Goal: Task Accomplishment & Management: Use online tool/utility

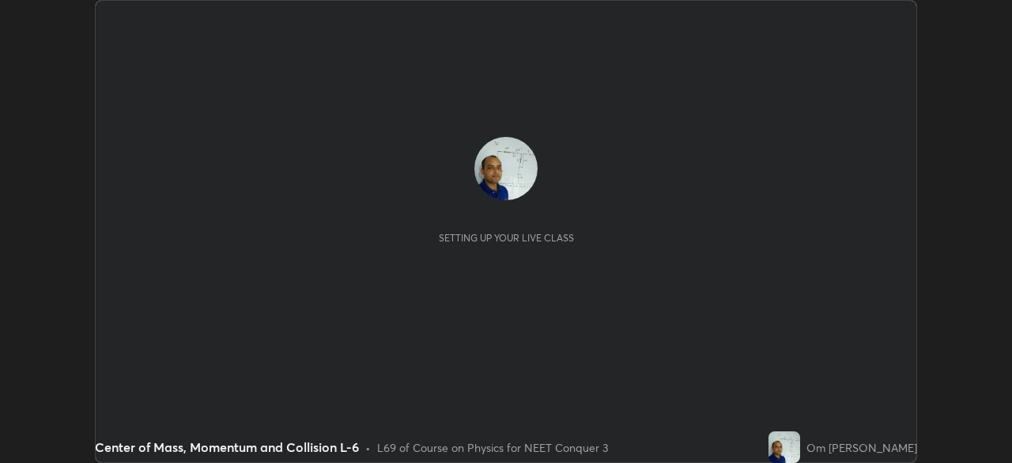
scroll to position [463, 1011]
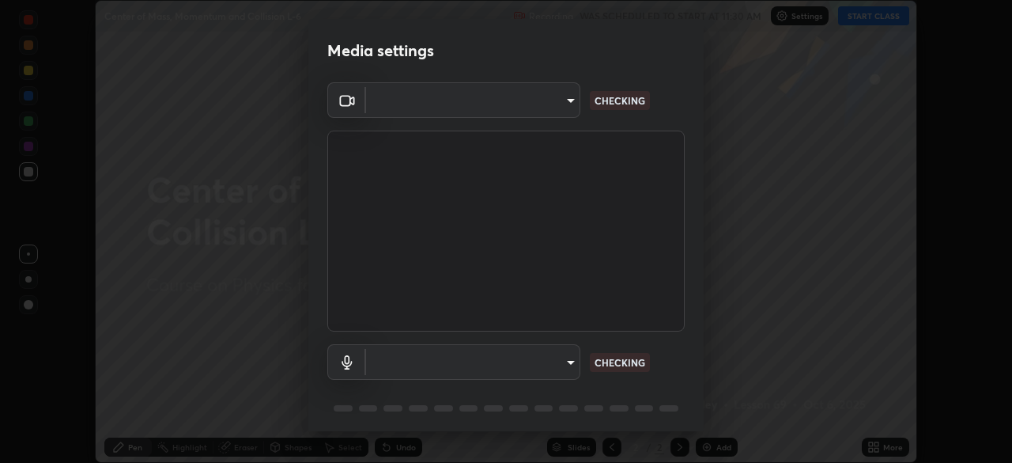
type input "cb8c6b6b4a50c5c6d626de20ccb3fd73f31987ea2ecc1878d3d31a5f1bf4ae53"
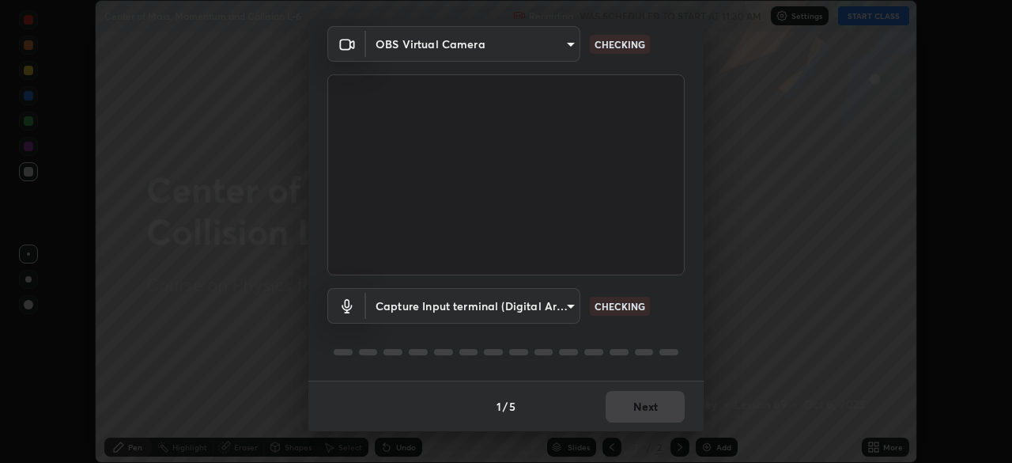
click at [568, 305] on body "Erase all Center of Mass, Momentum and Collision L-6 Recording WAS SCHEDULED TO…" at bounding box center [506, 231] width 1012 height 463
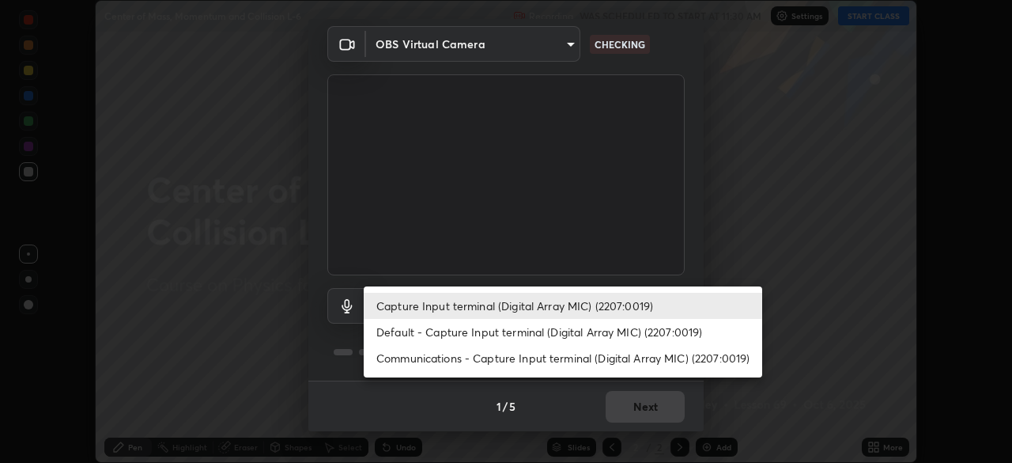
click at [565, 335] on li "Default - Capture Input terminal (Digital Array MIC) (2207:0019)" at bounding box center [563, 332] width 398 height 26
type input "default"
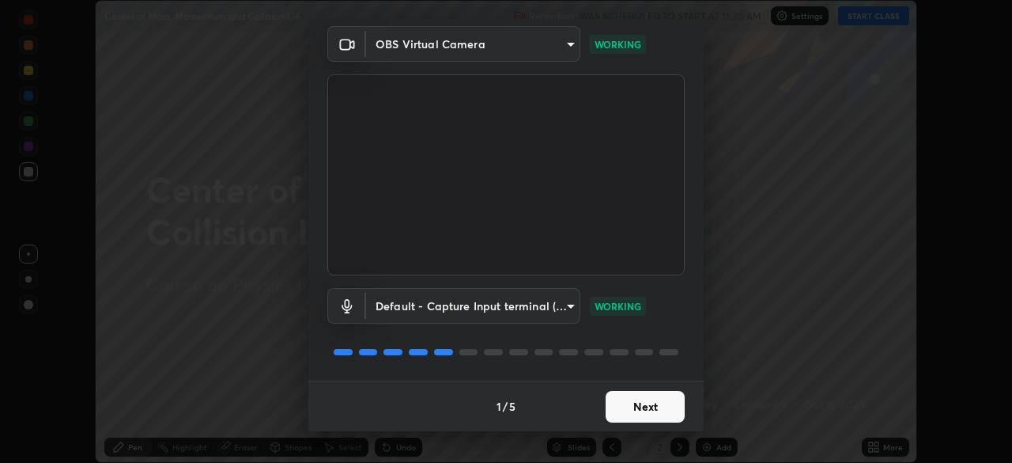
click at [635, 406] on button "Next" at bounding box center [645, 407] width 79 height 32
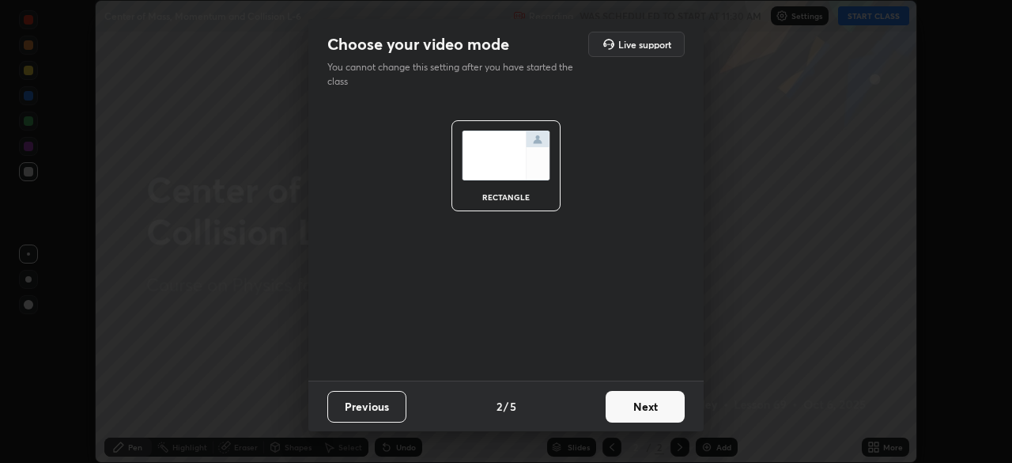
scroll to position [0, 0]
click at [634, 406] on button "Next" at bounding box center [645, 407] width 79 height 32
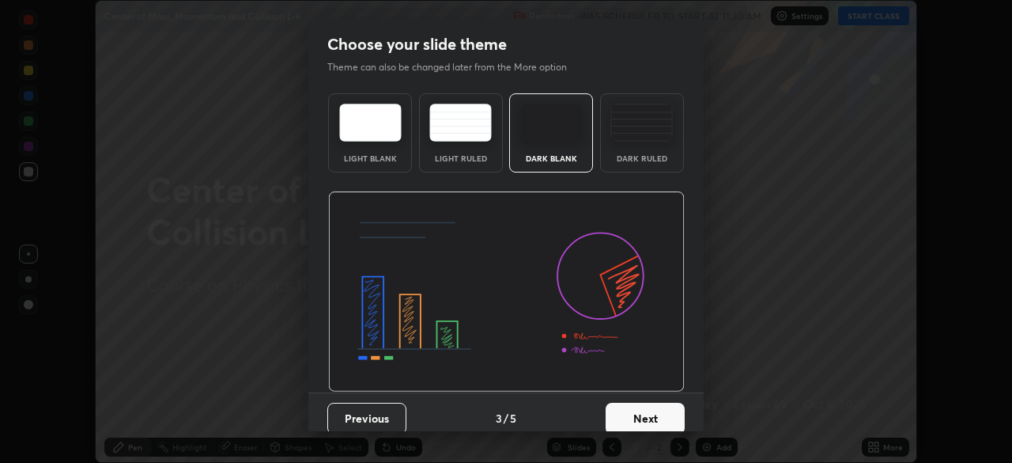
click at [633, 410] on button "Next" at bounding box center [645, 418] width 79 height 32
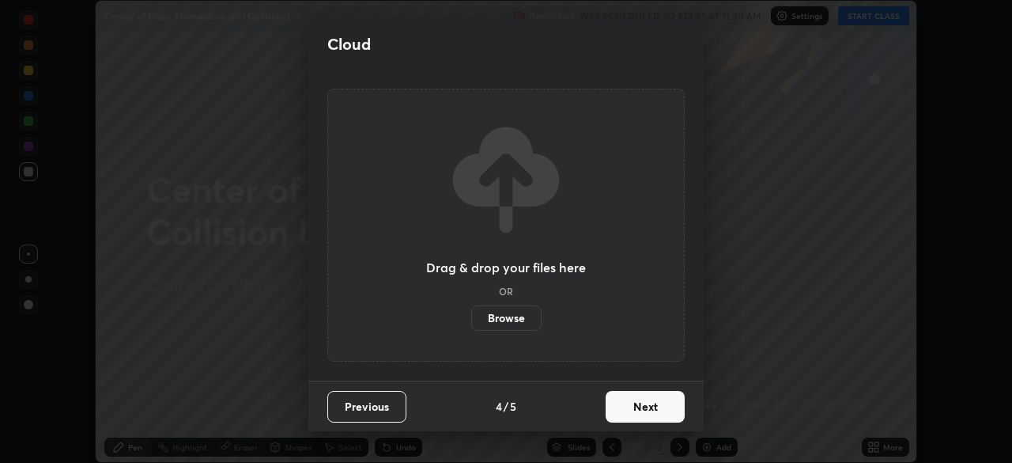
click at [630, 411] on button "Next" at bounding box center [645, 407] width 79 height 32
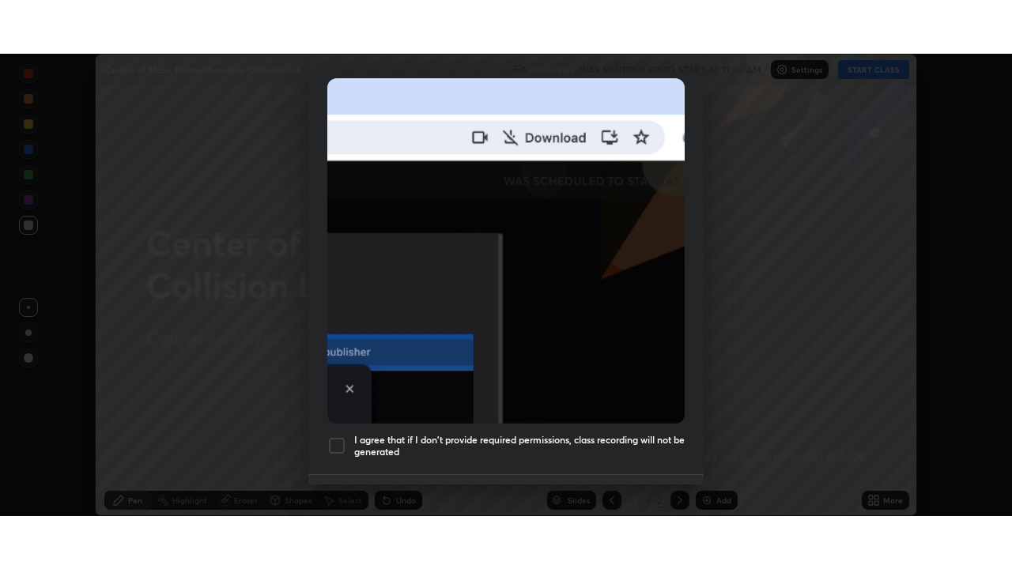
scroll to position [379, 0]
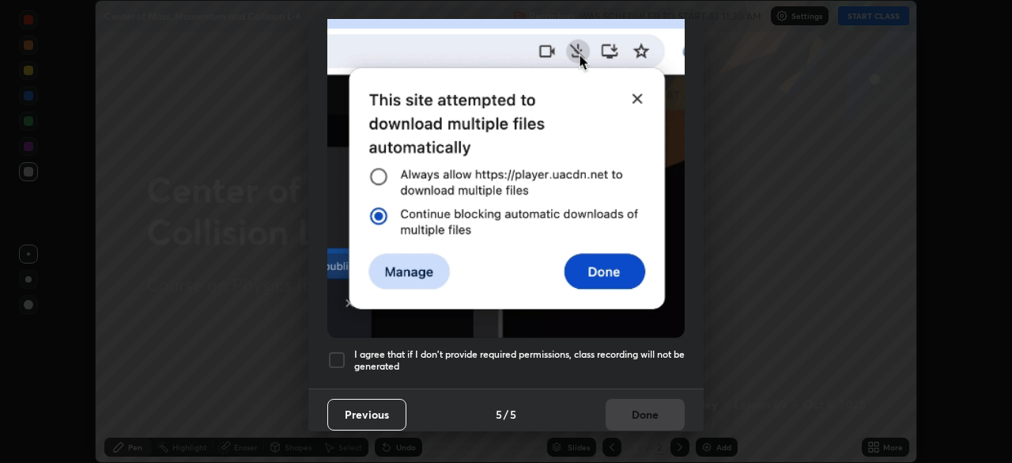
click at [341, 350] on div at bounding box center [336, 359] width 19 height 19
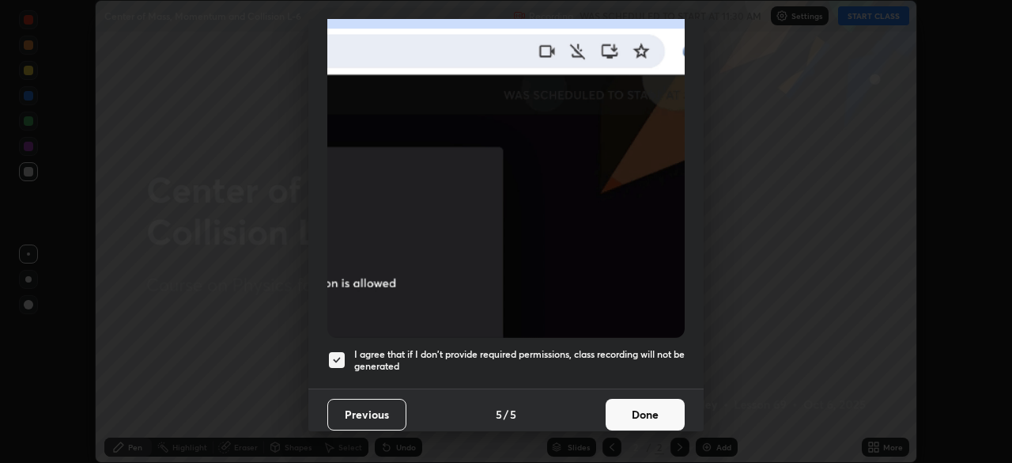
click at [632, 398] on button "Done" at bounding box center [645, 414] width 79 height 32
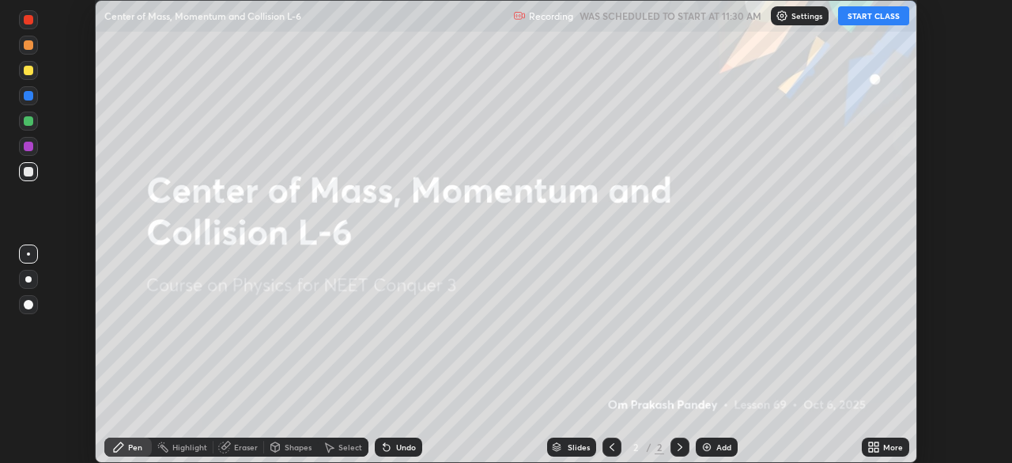
click at [870, 17] on button "START CLASS" at bounding box center [873, 15] width 71 height 19
click at [870, 444] on icon at bounding box center [871, 444] width 4 height 4
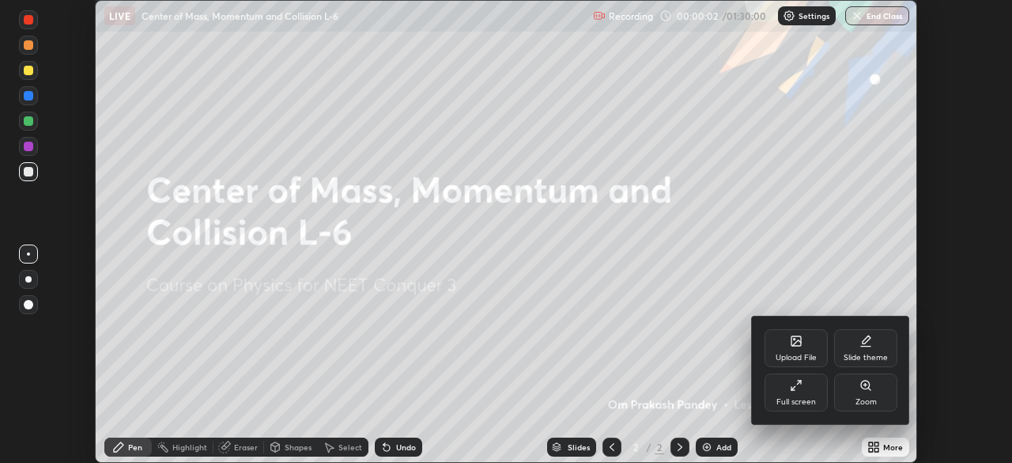
click at [791, 387] on icon at bounding box center [792, 388] width 3 height 3
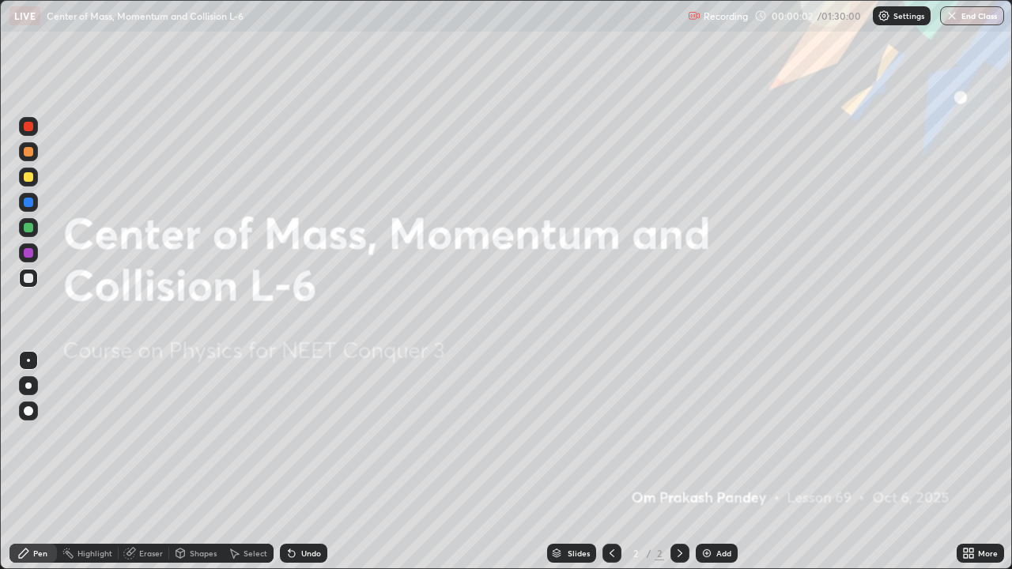
scroll to position [569, 1012]
click at [704, 462] on img at bounding box center [707, 553] width 13 height 13
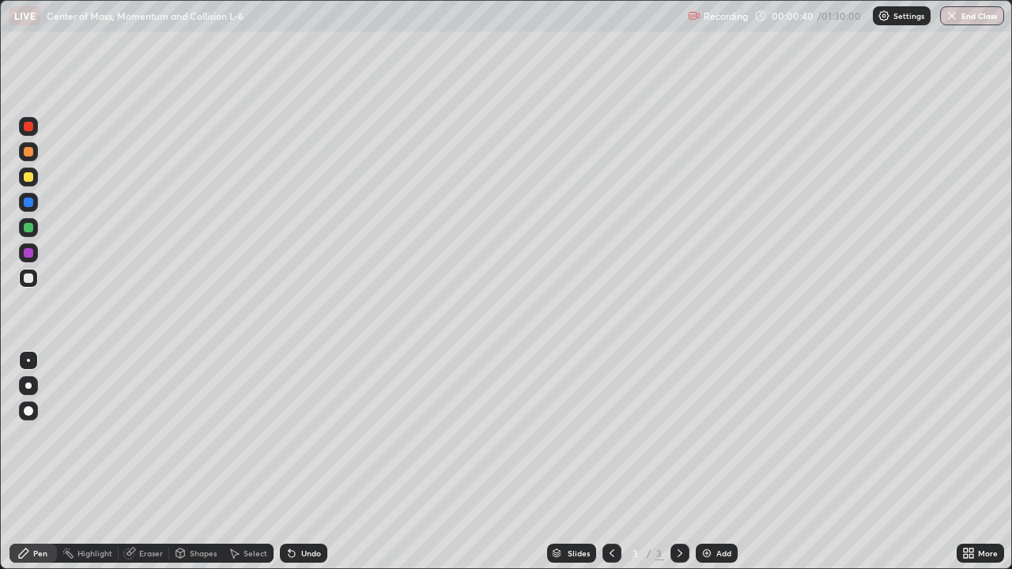
click at [29, 176] on div at bounding box center [28, 176] width 9 height 9
click at [28, 278] on div at bounding box center [28, 278] width 9 height 9
click at [251, 462] on div "Select" at bounding box center [256, 553] width 24 height 8
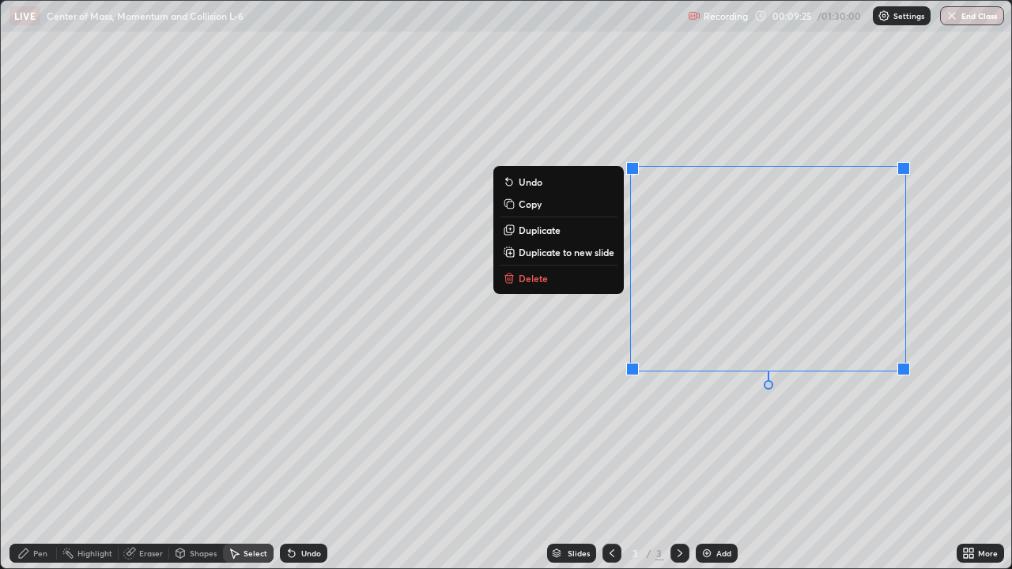
click at [538, 281] on p "Delete" at bounding box center [533, 278] width 29 height 13
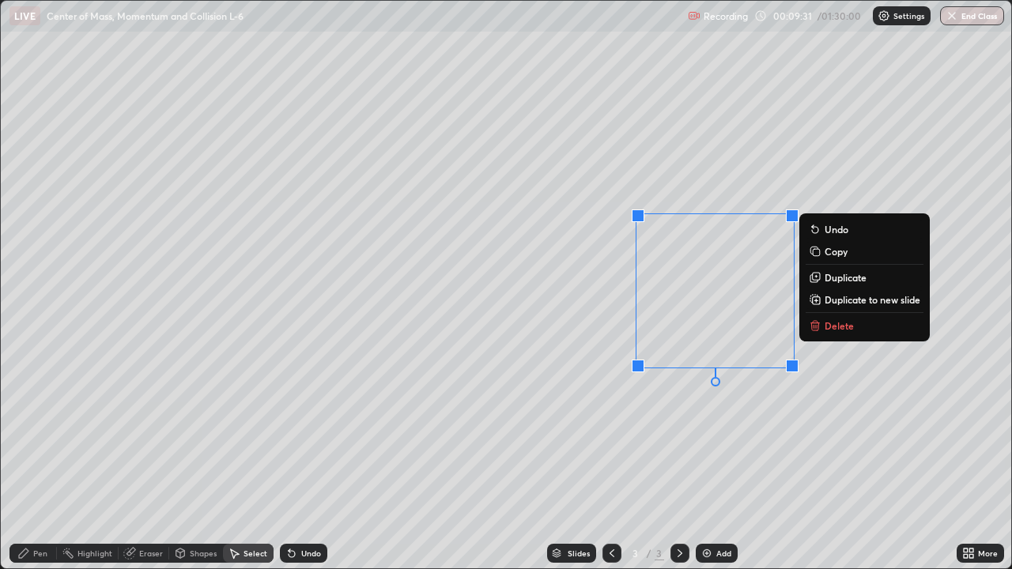
click at [837, 330] on p "Delete" at bounding box center [839, 325] width 29 height 13
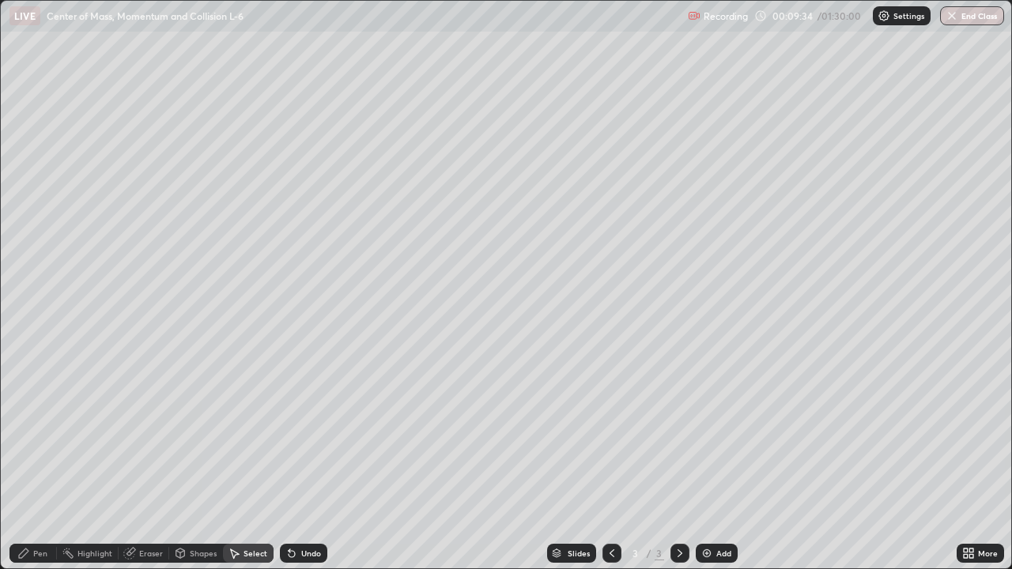
click at [36, 462] on div "Pen" at bounding box center [40, 553] width 14 height 8
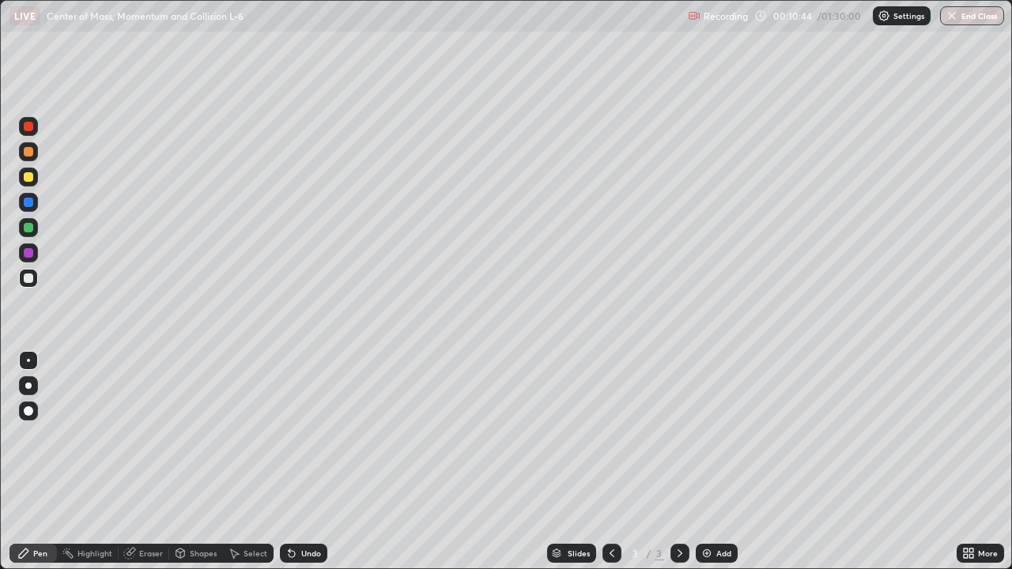
click at [149, 462] on div "Eraser" at bounding box center [151, 553] width 24 height 8
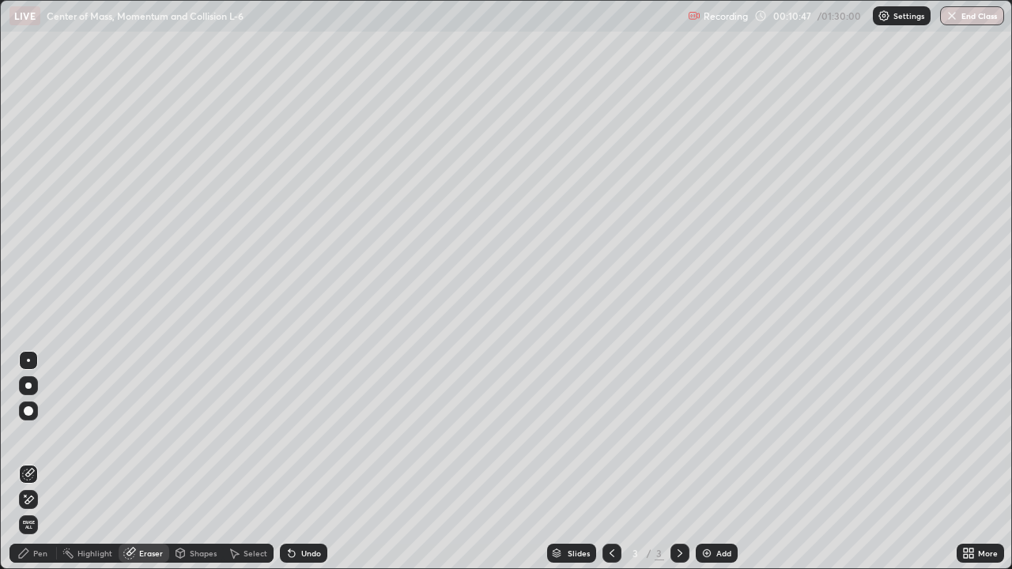
click at [33, 462] on div "Pen" at bounding box center [40, 553] width 14 height 8
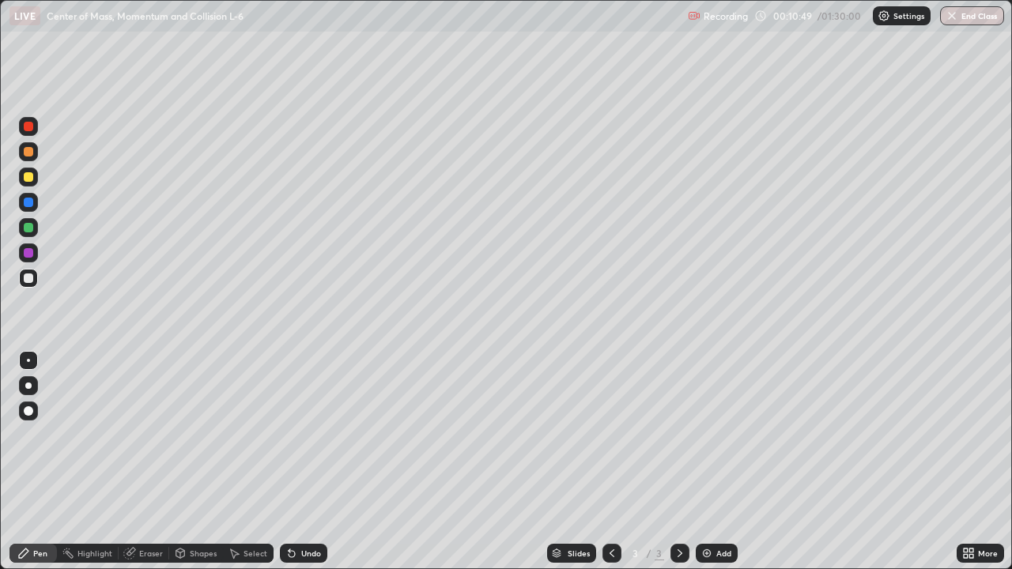
click at [146, 462] on div "Eraser" at bounding box center [151, 553] width 24 height 8
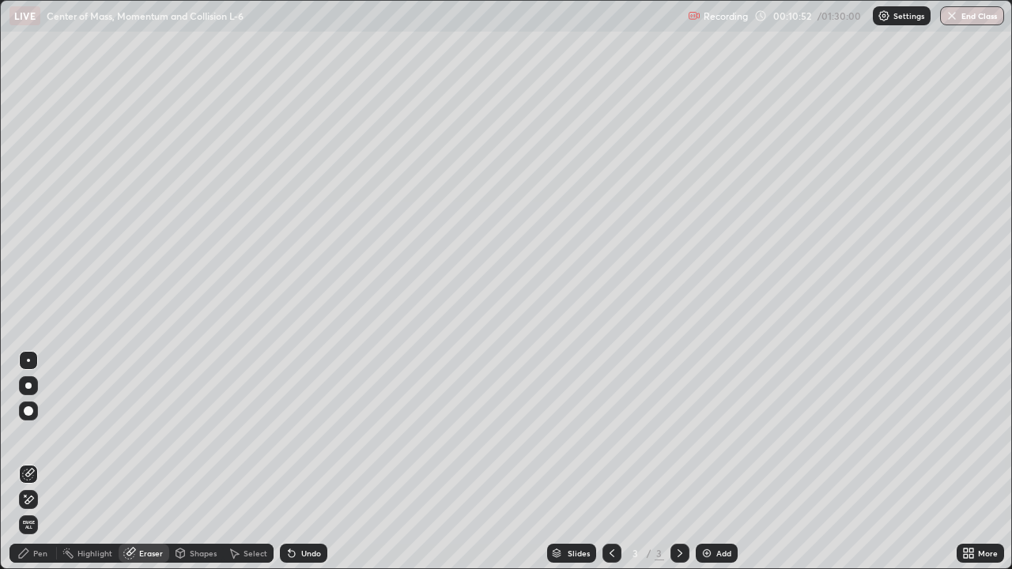
click at [32, 462] on div "Pen" at bounding box center [32, 553] width 47 height 19
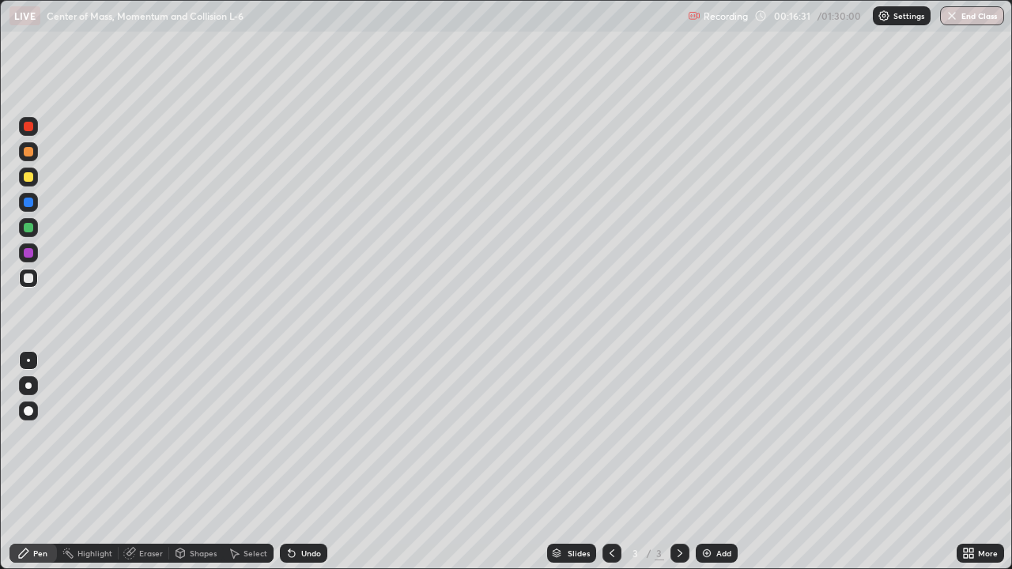
click at [703, 462] on img at bounding box center [707, 553] width 13 height 13
click at [28, 180] on div at bounding box center [28, 176] width 9 height 9
click at [147, 462] on div "Eraser" at bounding box center [151, 553] width 24 height 8
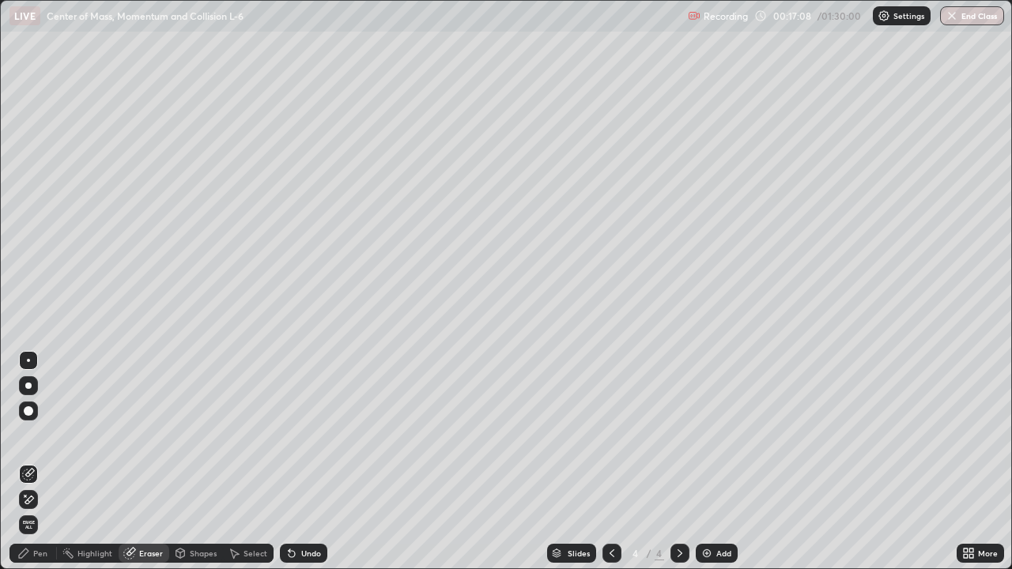
click at [41, 462] on div "Pen" at bounding box center [40, 553] width 14 height 8
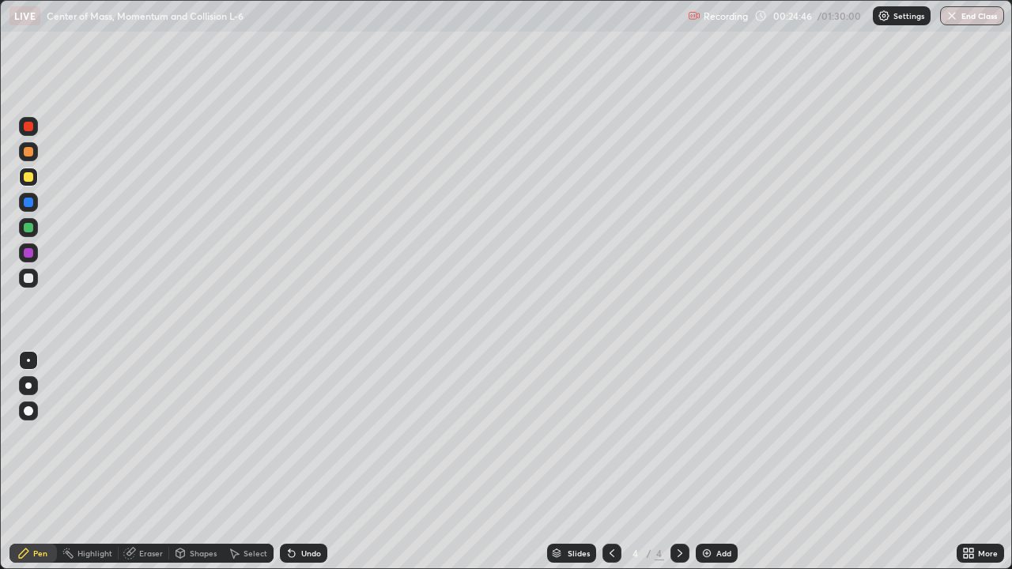
click at [706, 462] on img at bounding box center [707, 553] width 13 height 13
click at [28, 278] on div at bounding box center [28, 278] width 9 height 9
click at [31, 176] on div at bounding box center [28, 176] width 9 height 9
click at [147, 462] on div "Eraser" at bounding box center [151, 553] width 24 height 8
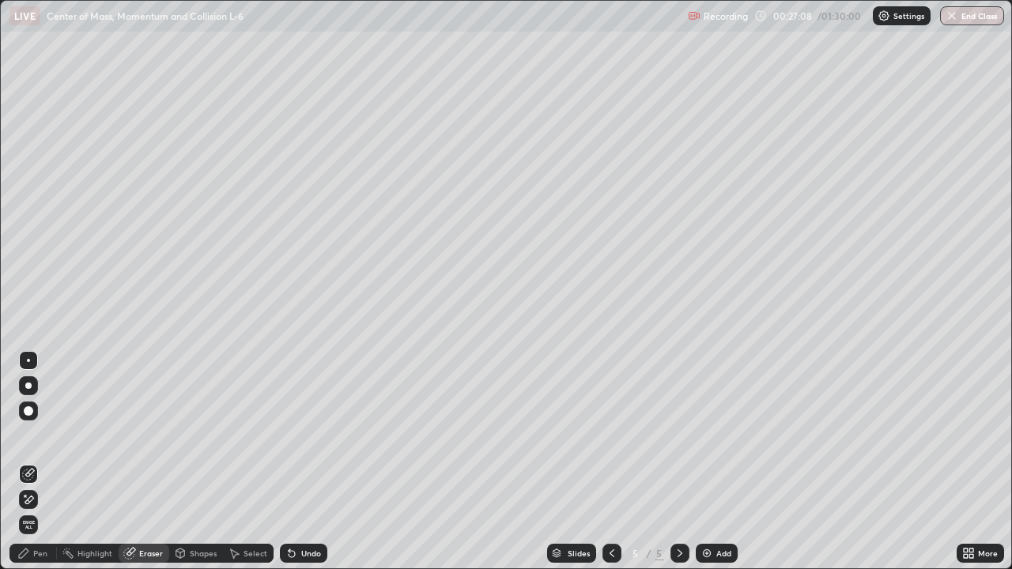
click at [47, 462] on div "Pen" at bounding box center [32, 553] width 47 height 19
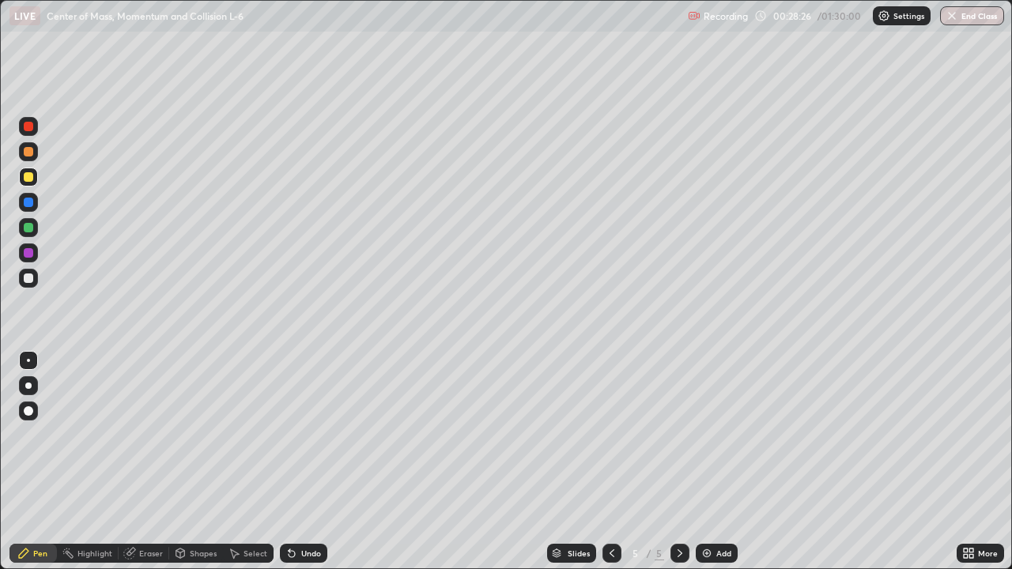
click at [30, 278] on div at bounding box center [28, 278] width 9 height 9
click at [31, 227] on div at bounding box center [28, 227] width 9 height 9
click at [28, 206] on div at bounding box center [28, 202] width 9 height 9
click at [25, 177] on div at bounding box center [28, 176] width 9 height 9
click at [701, 462] on img at bounding box center [707, 553] width 13 height 13
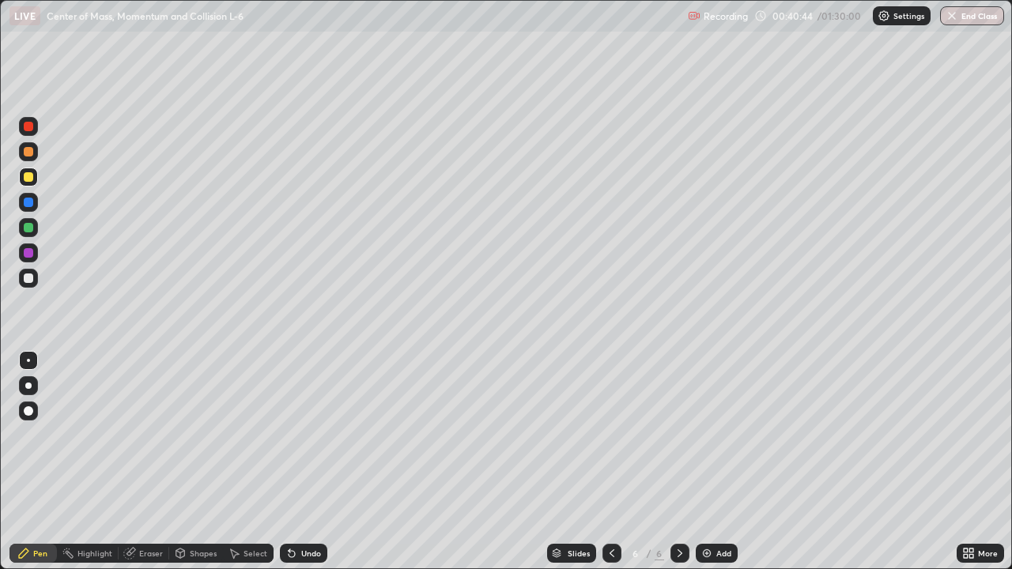
click at [28, 227] on div at bounding box center [28, 227] width 9 height 9
click at [28, 281] on div at bounding box center [28, 278] width 9 height 9
click at [147, 462] on div "Eraser" at bounding box center [151, 553] width 24 height 8
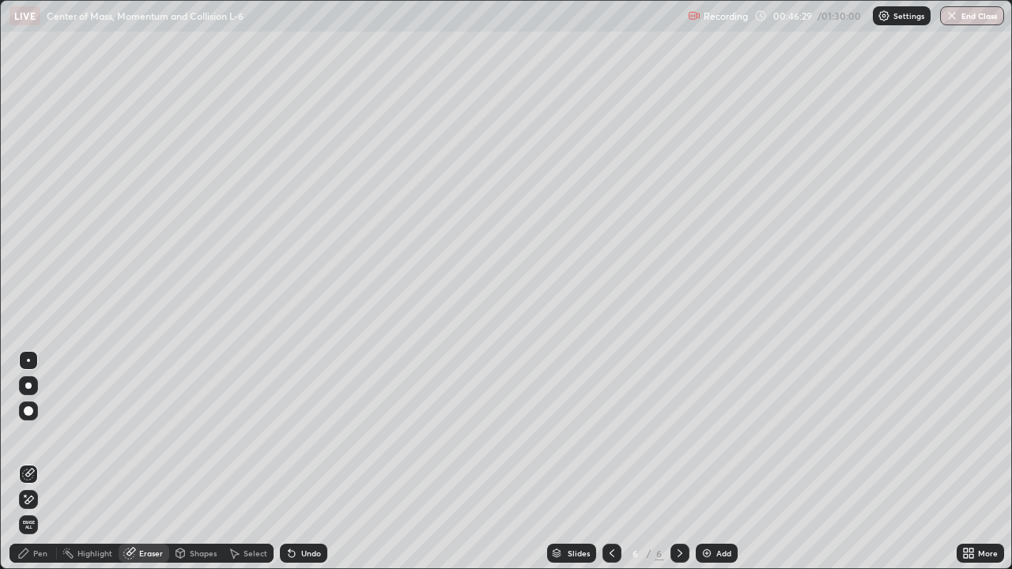
click at [36, 462] on div "Pen" at bounding box center [32, 553] width 47 height 19
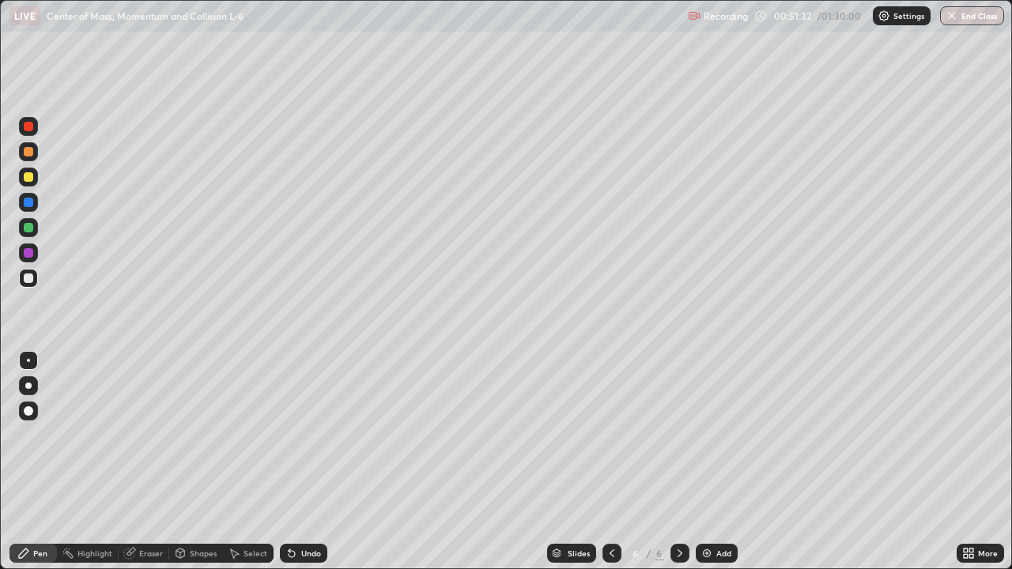
click at [708, 462] on img at bounding box center [707, 553] width 13 height 13
click at [28, 174] on div at bounding box center [28, 176] width 9 height 9
click at [32, 275] on div at bounding box center [28, 278] width 9 height 9
click at [28, 227] on div at bounding box center [28, 227] width 9 height 9
click at [610, 462] on icon at bounding box center [612, 553] width 13 height 13
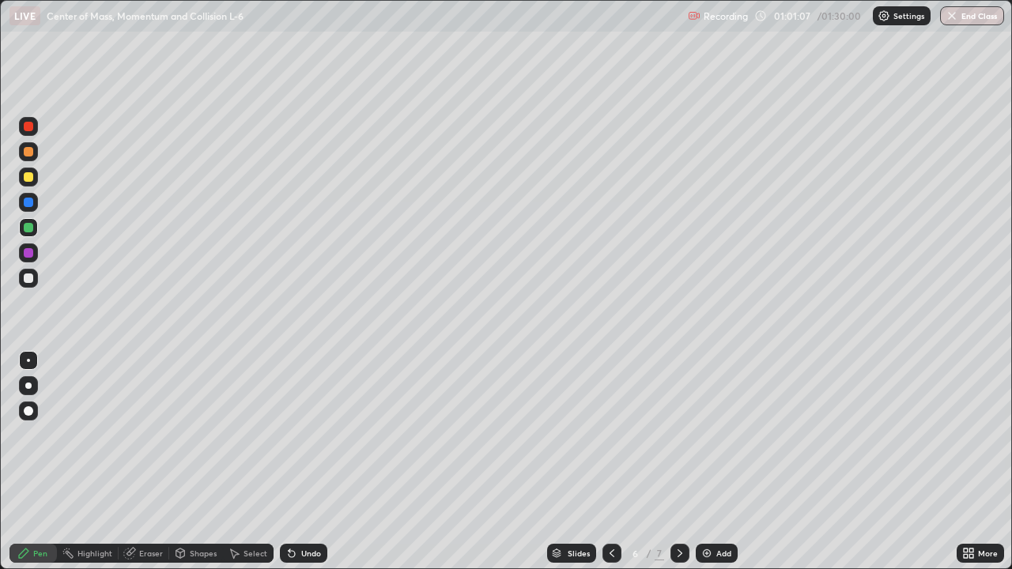
click at [612, 462] on icon at bounding box center [612, 553] width 13 height 13
click at [676, 462] on icon at bounding box center [680, 553] width 13 height 13
click at [678, 462] on icon at bounding box center [680, 553] width 13 height 13
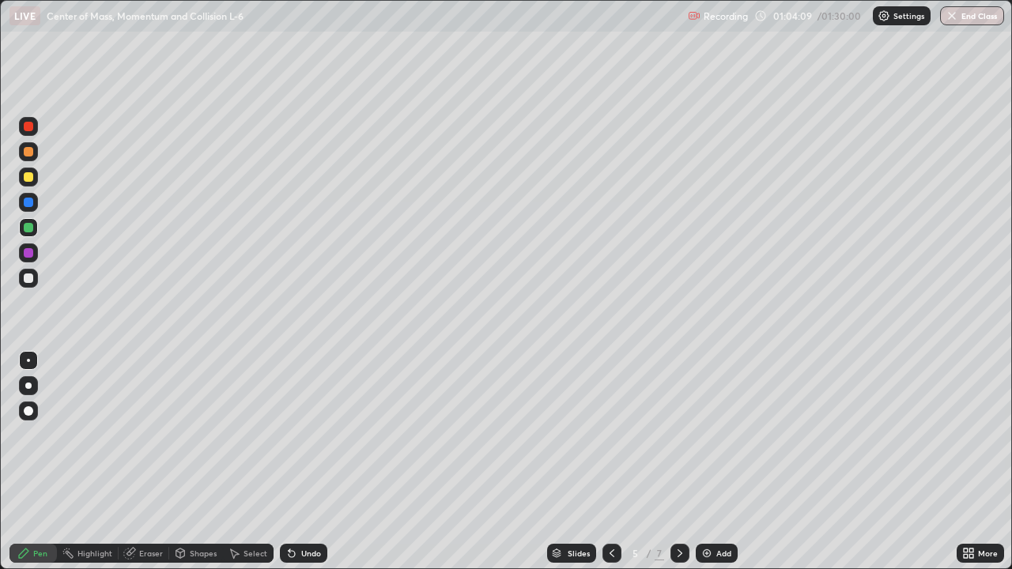
click at [677, 462] on icon at bounding box center [680, 553] width 13 height 13
click at [678, 462] on icon at bounding box center [680, 553] width 13 height 13
click at [704, 462] on img at bounding box center [707, 553] width 13 height 13
click at [25, 179] on div at bounding box center [28, 176] width 9 height 9
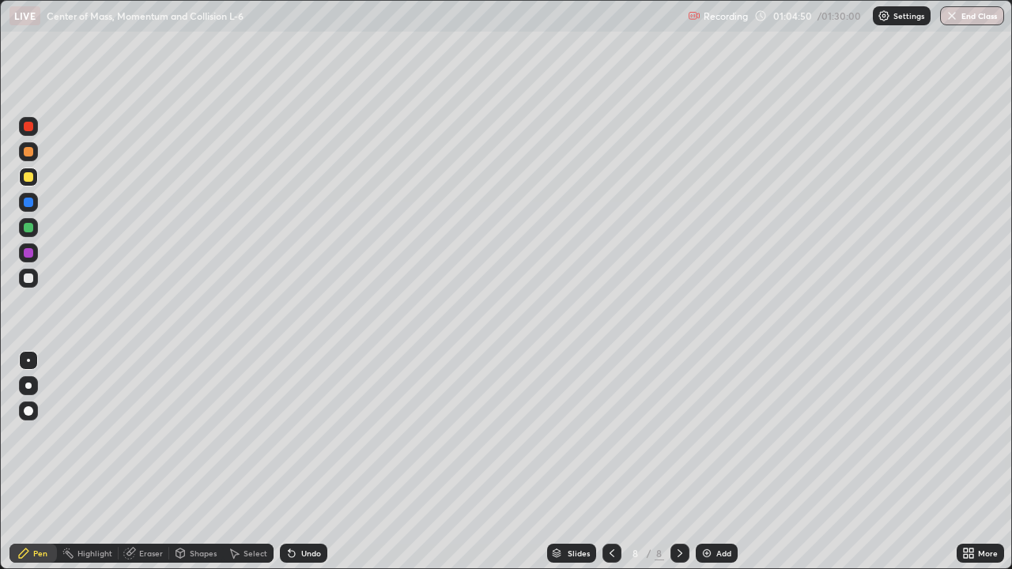
click at [28, 281] on div at bounding box center [28, 278] width 9 height 9
click at [32, 179] on div at bounding box center [28, 176] width 9 height 9
click at [145, 462] on div "Eraser" at bounding box center [151, 553] width 24 height 8
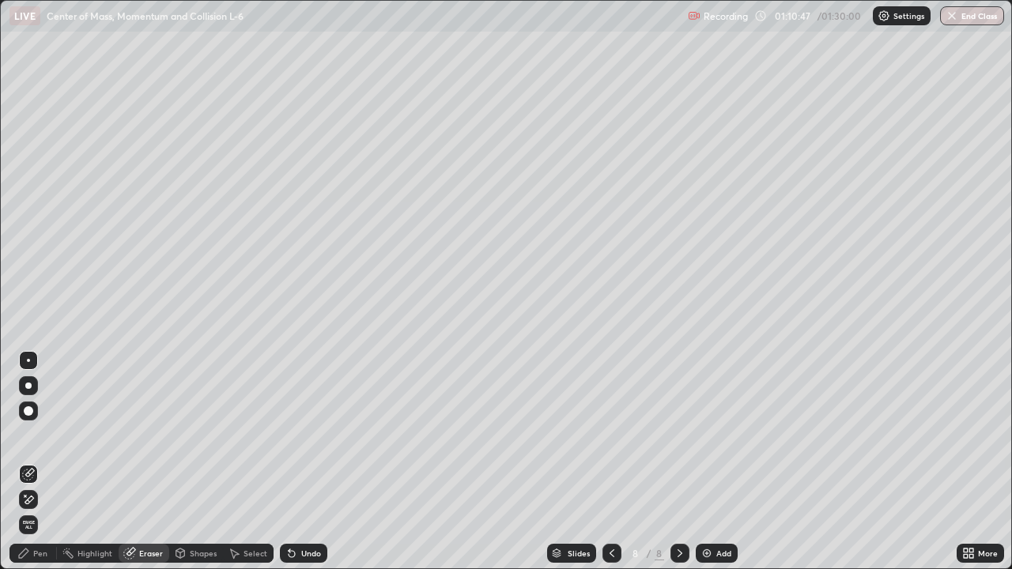
click at [39, 462] on div "Pen" at bounding box center [32, 553] width 47 height 19
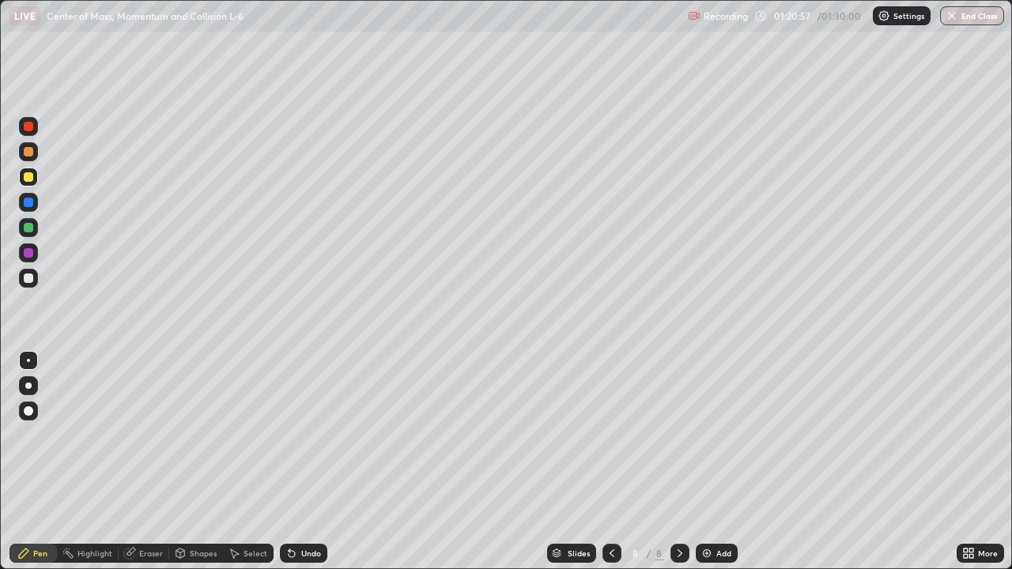
click at [705, 462] on img at bounding box center [707, 553] width 13 height 13
click at [28, 277] on div at bounding box center [28, 278] width 9 height 9
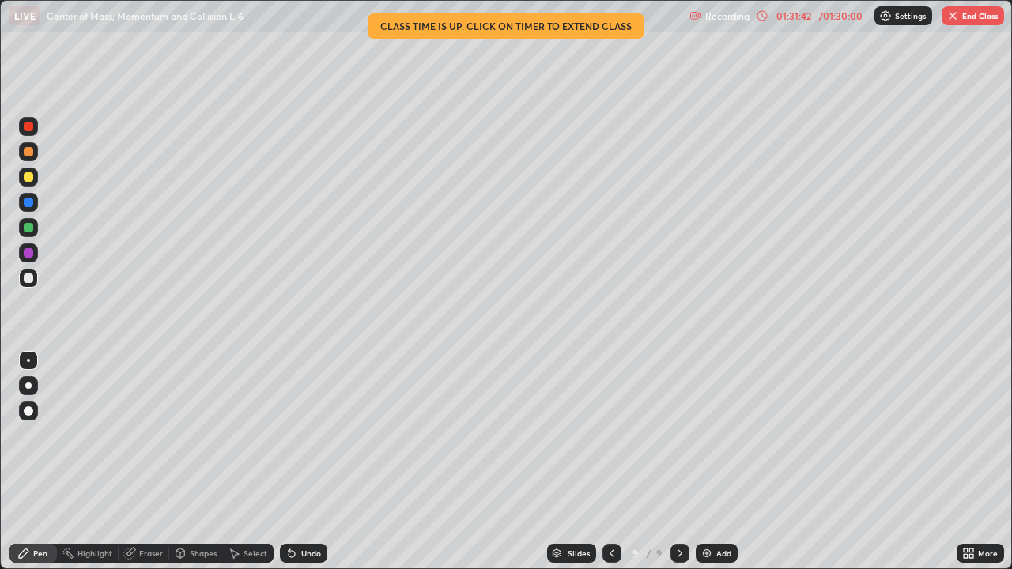
click at [708, 462] on img at bounding box center [707, 553] width 13 height 13
click at [28, 178] on div at bounding box center [28, 176] width 9 height 9
click at [31, 278] on div at bounding box center [28, 278] width 9 height 9
click at [684, 462] on div at bounding box center [679, 553] width 19 height 19
click at [670, 462] on div at bounding box center [679, 554] width 19 height 32
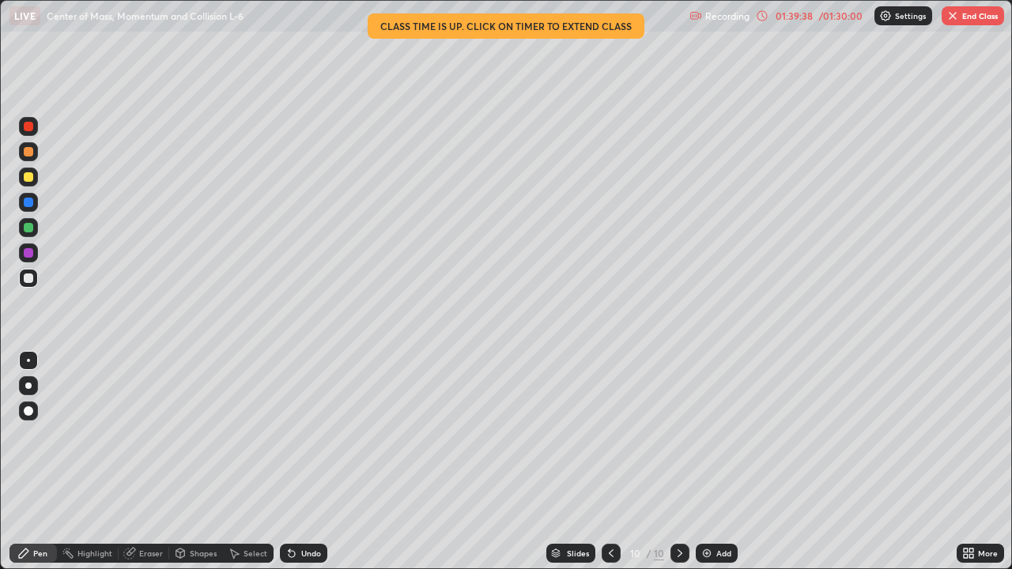
click at [658, 462] on div "10" at bounding box center [659, 553] width 10 height 14
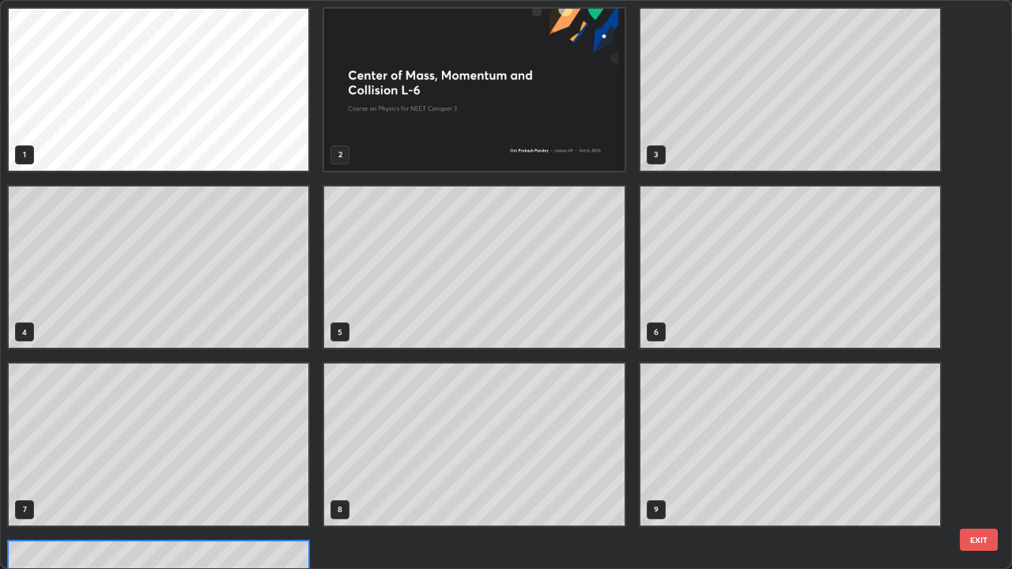
scroll to position [563, 1003]
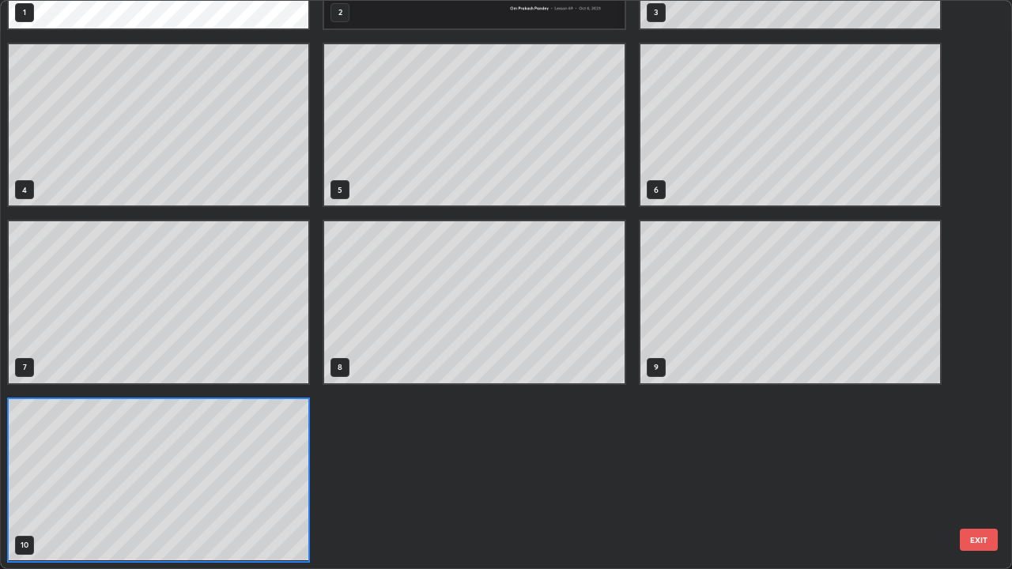
click at [975, 462] on button "EXIT" at bounding box center [979, 540] width 38 height 22
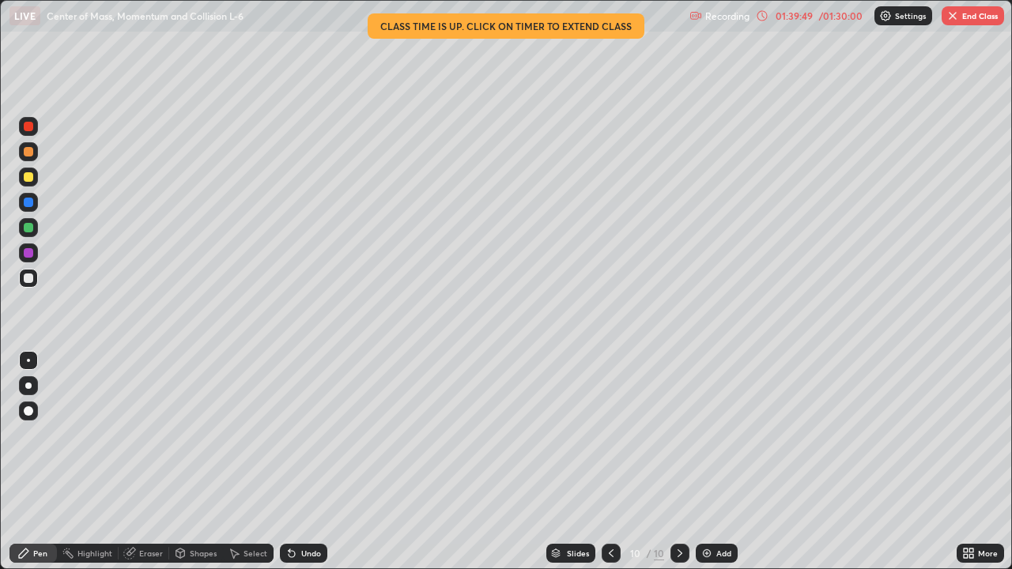
click at [704, 462] on img at bounding box center [707, 553] width 13 height 13
click at [24, 178] on div at bounding box center [28, 176] width 9 height 9
click at [981, 17] on button "End Class" at bounding box center [973, 15] width 62 height 19
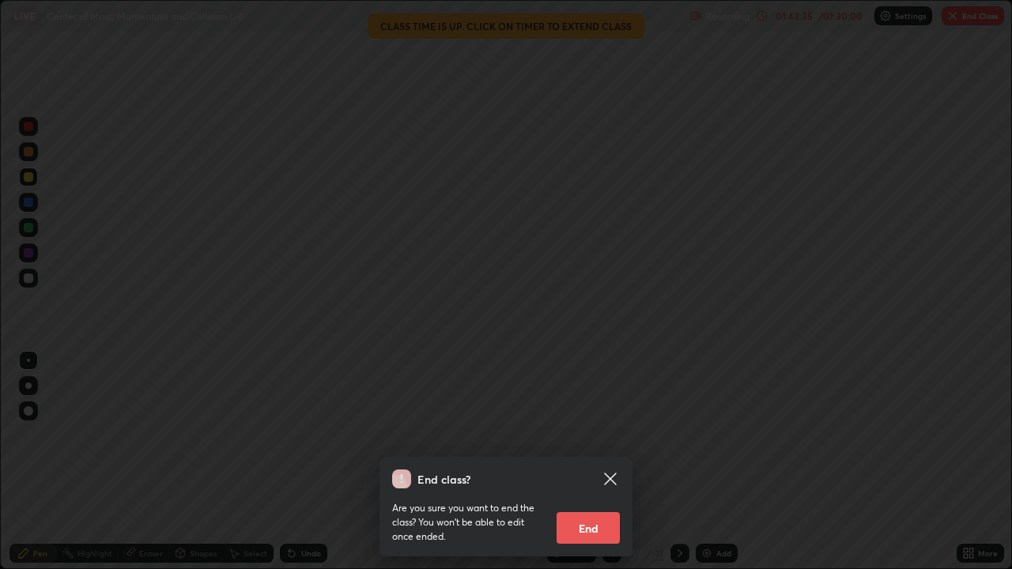
click at [599, 462] on button "End" at bounding box center [588, 528] width 63 height 32
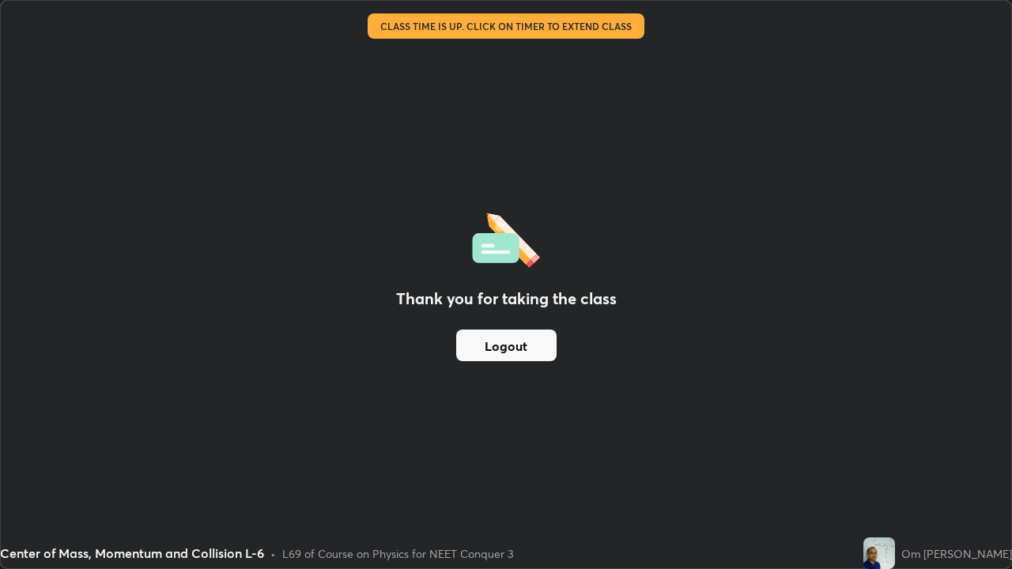
click at [952, 442] on div "Thank you for taking the class Logout" at bounding box center [506, 285] width 1010 height 568
click at [1000, 462] on div "Thank you for taking the class Logout" at bounding box center [506, 285] width 1010 height 568
click at [946, 354] on div "Thank you for taking the class Logout" at bounding box center [506, 285] width 1010 height 568
click at [519, 353] on button "Logout" at bounding box center [506, 346] width 100 height 32
click at [536, 348] on button "Logout" at bounding box center [506, 346] width 100 height 32
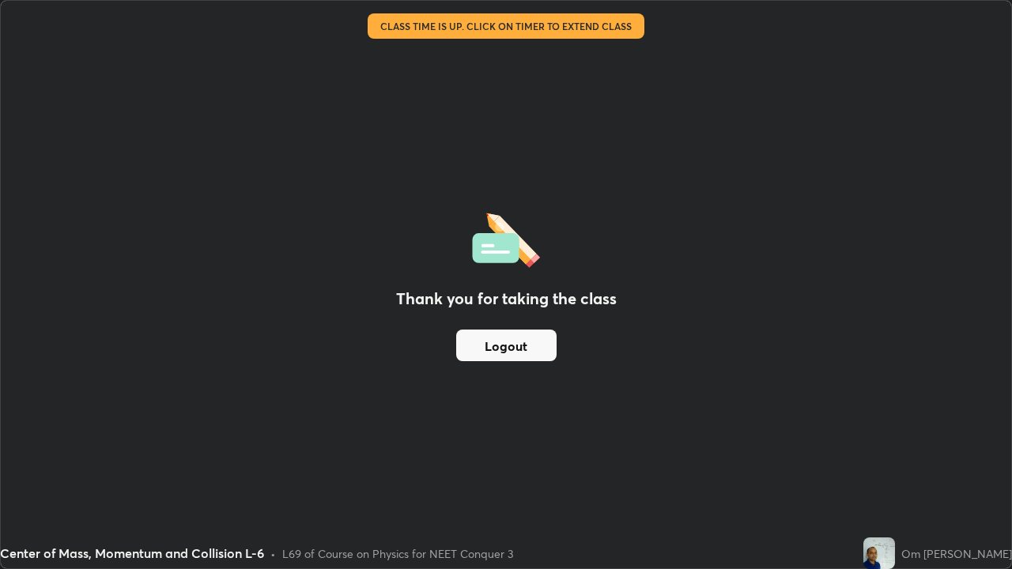
click at [538, 351] on button "Logout" at bounding box center [506, 346] width 100 height 32
click at [531, 352] on button "Logout" at bounding box center [506, 346] width 100 height 32
